Goal: Task Accomplishment & Management: Use online tool/utility

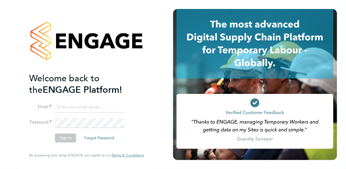
type input "[PERSON_NAME][EMAIL_ADDRESS][PERSON_NAME][PERSON_NAME][DOMAIN_NAME]"
click at [63, 142] on button "Sign In" at bounding box center [65, 138] width 21 height 9
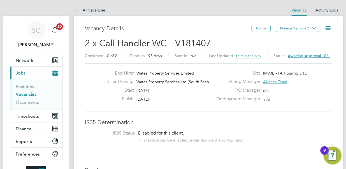
click at [302, 54] on span "Awaiting approval - 0/1" at bounding box center [309, 55] width 42 height 5
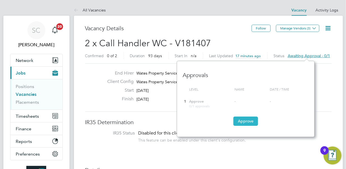
click at [245, 121] on button "Approve" at bounding box center [246, 121] width 25 height 9
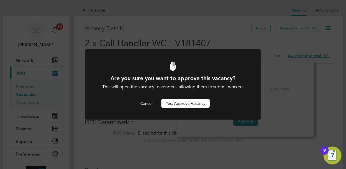
click at [179, 103] on button "Yes, Approve Vacancy" at bounding box center [186, 103] width 49 height 9
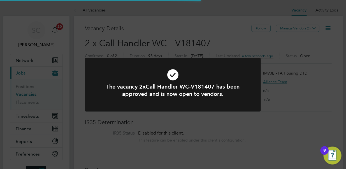
scroll to position [10, 88]
click at [224, 41] on div "The vacancy 2xCall Handler WC-V181407 has been approved and is now open to vend…" at bounding box center [173, 84] width 346 height 169
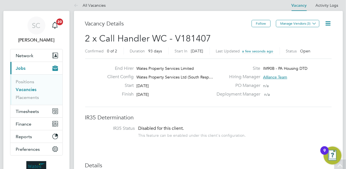
scroll to position [0, 0]
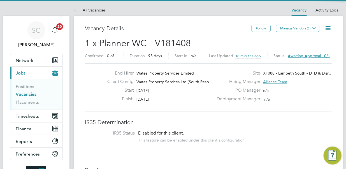
click at [297, 55] on span "Awaiting approval - 0/1" at bounding box center [309, 55] width 42 height 5
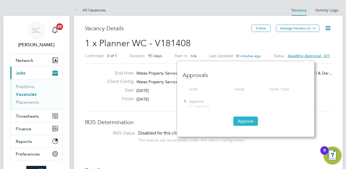
click at [244, 122] on button "Approve" at bounding box center [246, 121] width 25 height 9
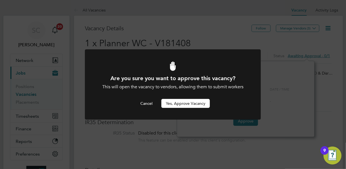
click at [190, 104] on button "Yes, Approve Vacancy" at bounding box center [186, 103] width 49 height 9
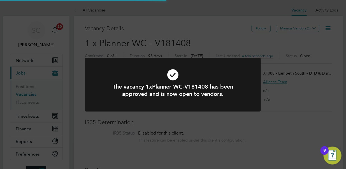
scroll to position [10, 88]
